Goal: Check status

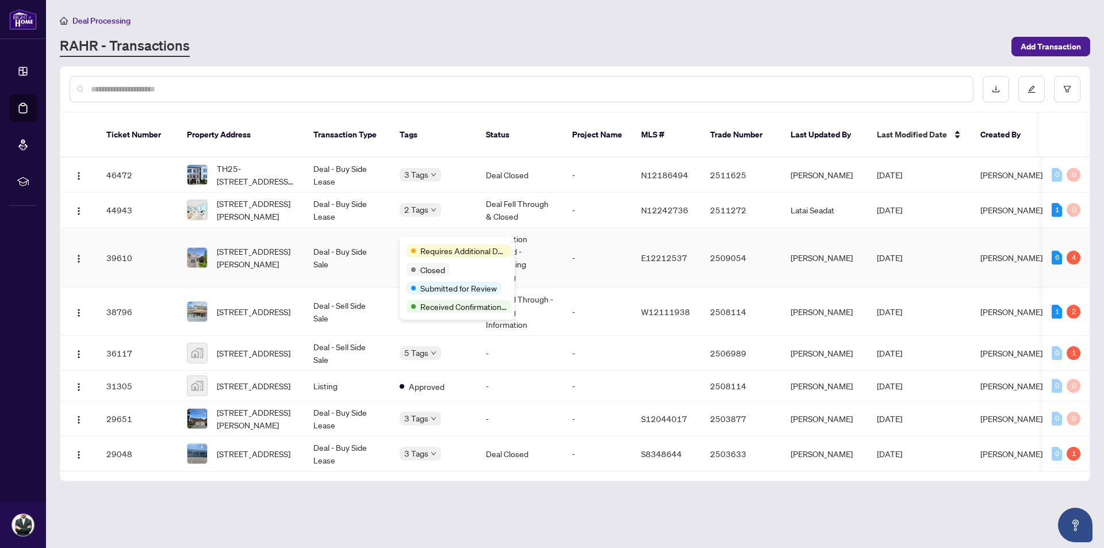
click at [405, 244] on div "Requires Additional Docs Closed Submitted for Review Received Confirmation of C…" at bounding box center [457, 277] width 115 height 83
click at [503, 236] on td "Information Updated - Processing Pending" at bounding box center [520, 258] width 86 height 60
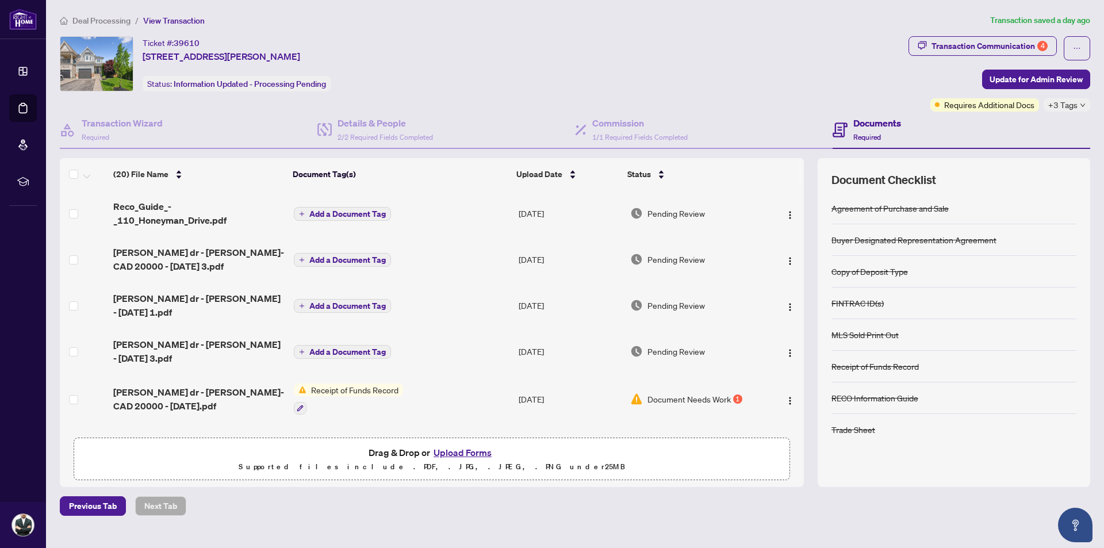
click at [95, 23] on span "Deal Processing" at bounding box center [101, 21] width 58 height 10
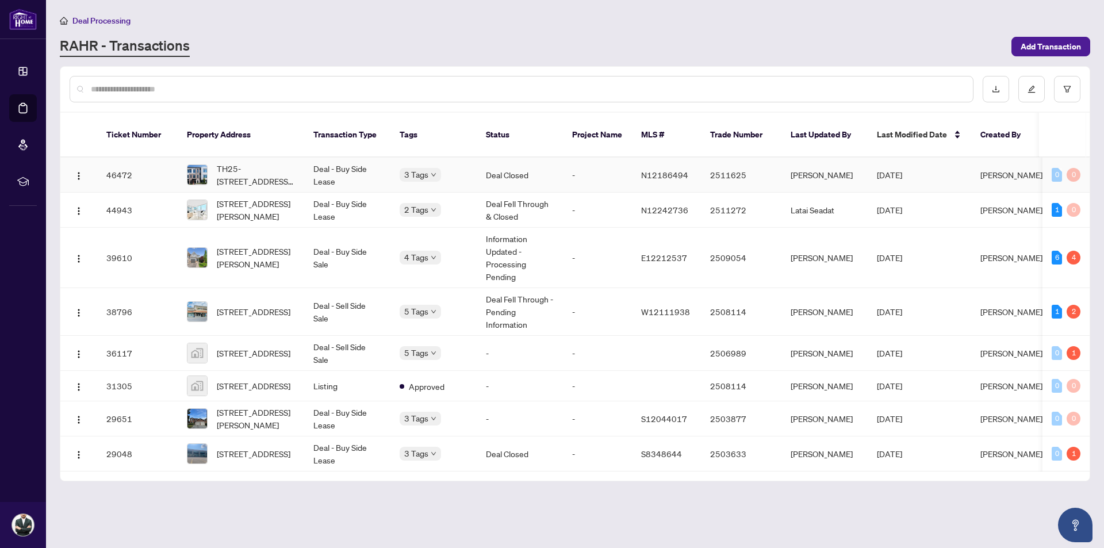
click at [400, 171] on span "Approved" at bounding box center [400, 171] width 0 height 0
